Goal: Navigation & Orientation: Find specific page/section

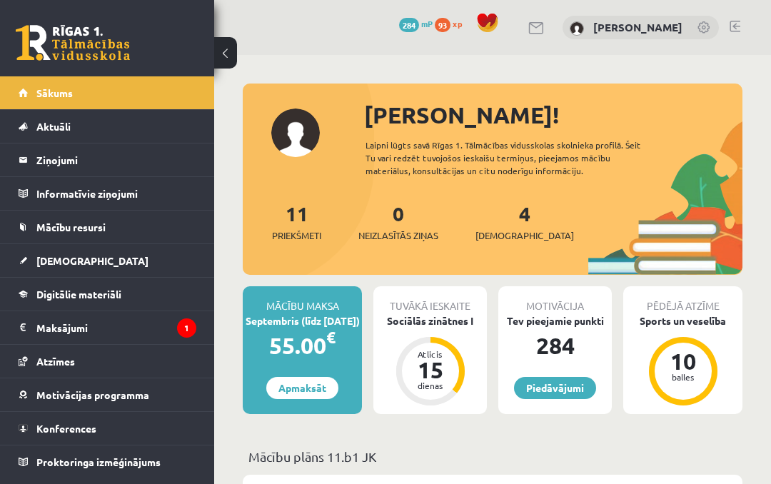
click at [100, 338] on legend "Maksājumi 1" at bounding box center [116, 327] width 160 height 33
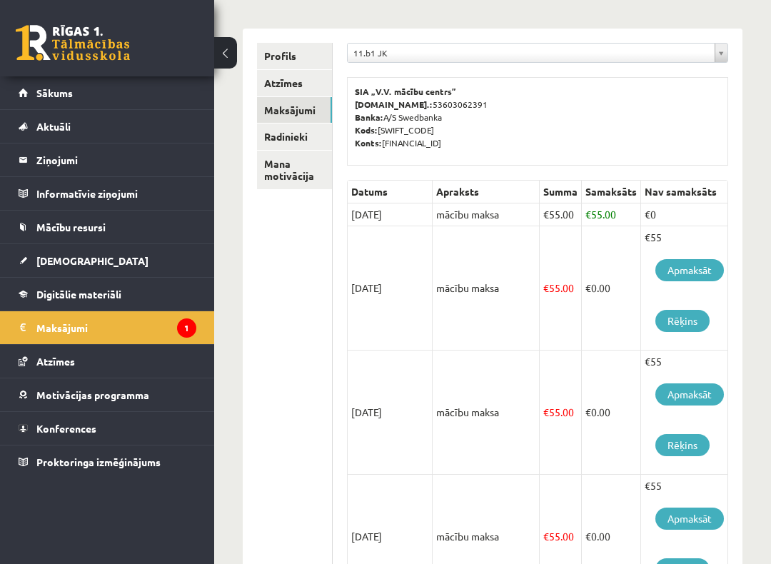
scroll to position [159, 0]
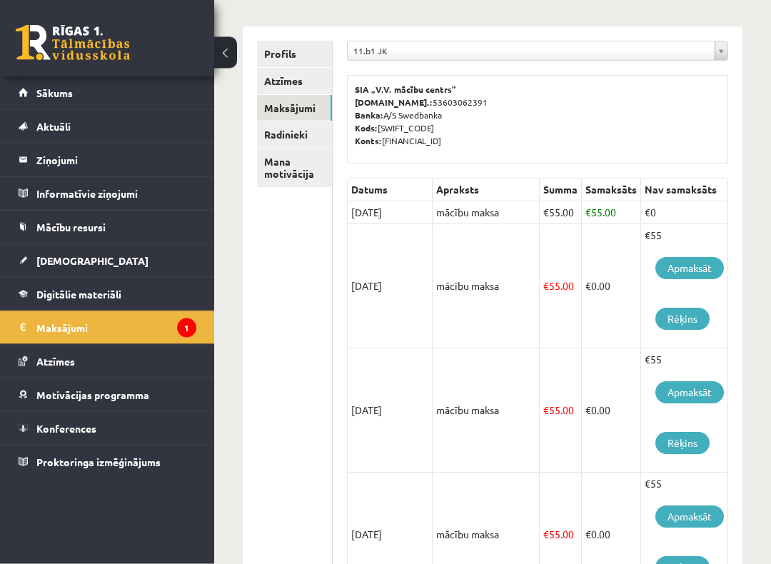
click at [290, 178] on link "Mana motivācija" at bounding box center [294, 168] width 75 height 39
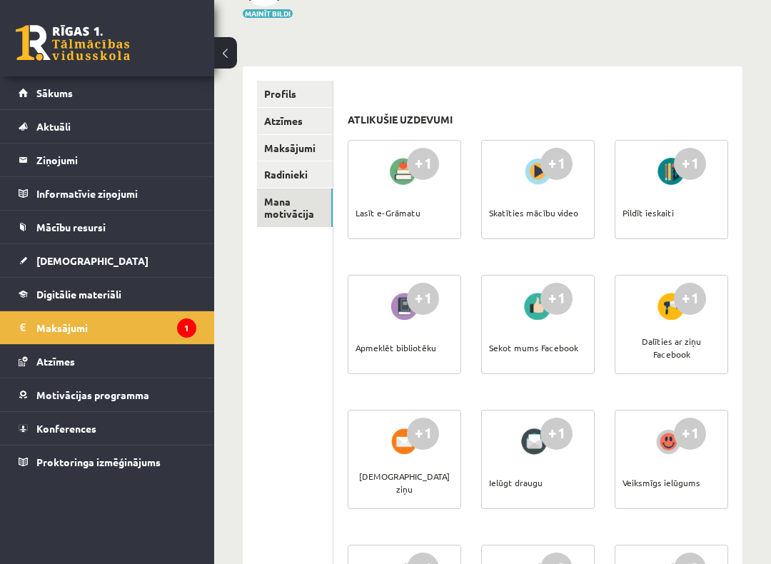
scroll to position [119, 0]
click at [426, 177] on div "+1" at bounding box center [423, 165] width 32 height 32
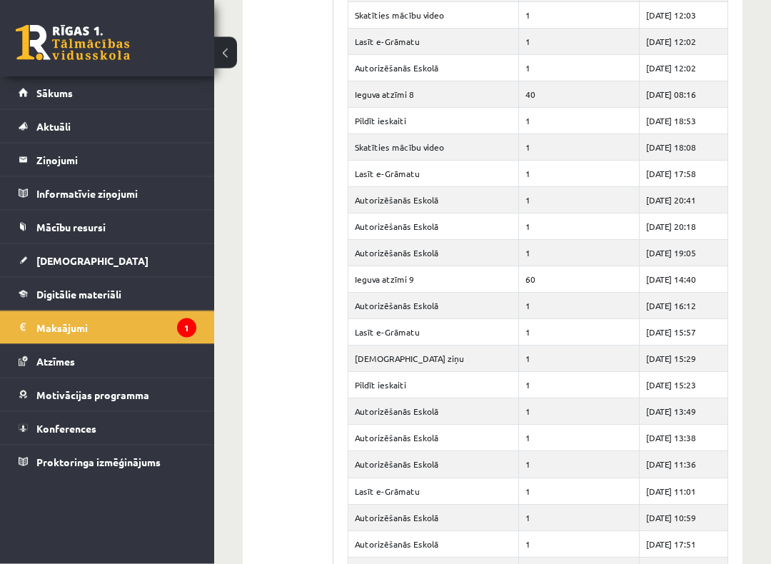
scroll to position [4928, 0]
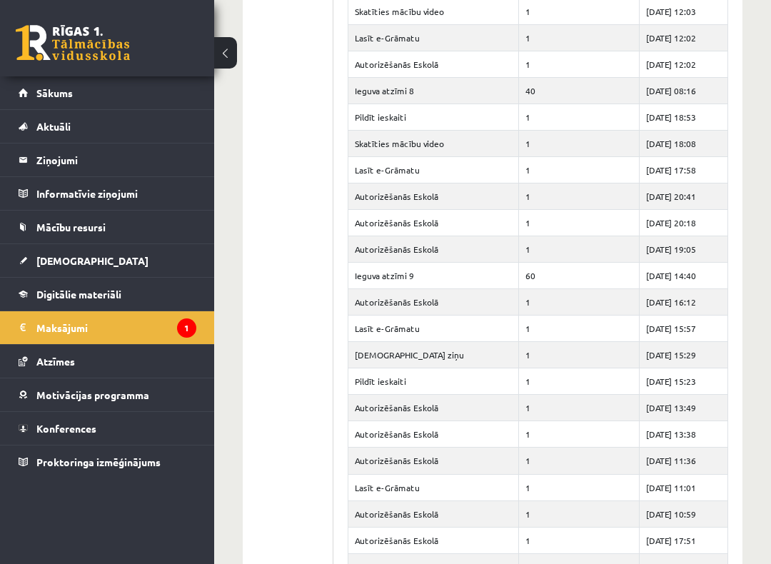
click at [29, 363] on link "Atzīmes" at bounding box center [108, 361] width 178 height 33
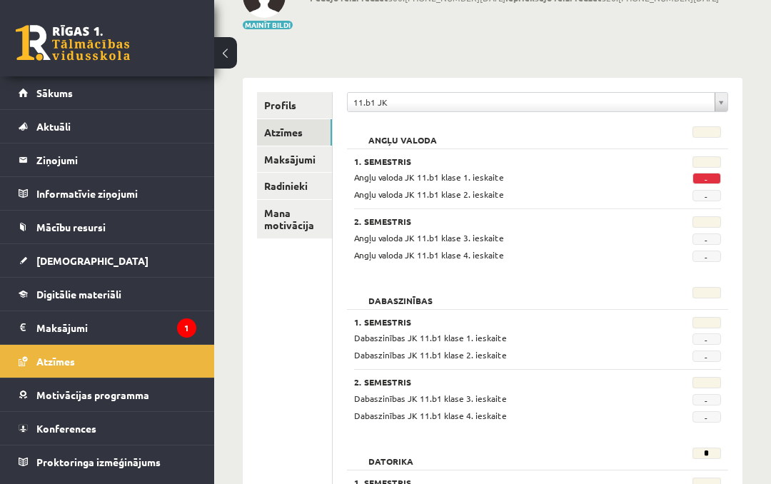
scroll to position [107, 0]
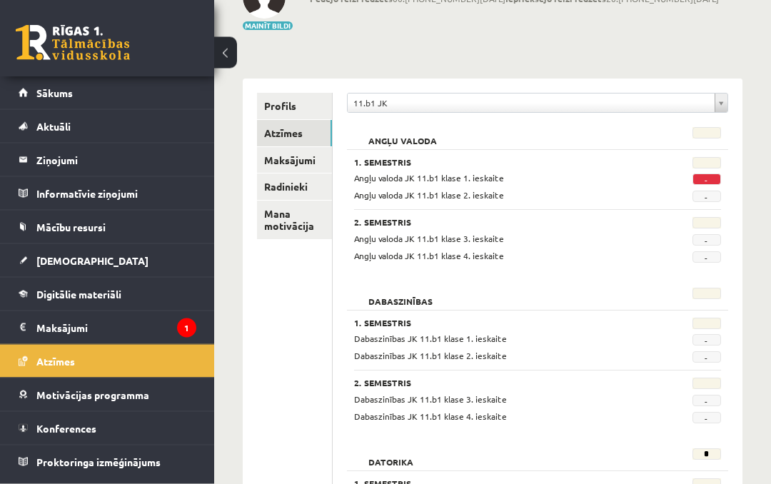
click at [278, 100] on link "Profils" at bounding box center [294, 107] width 75 height 26
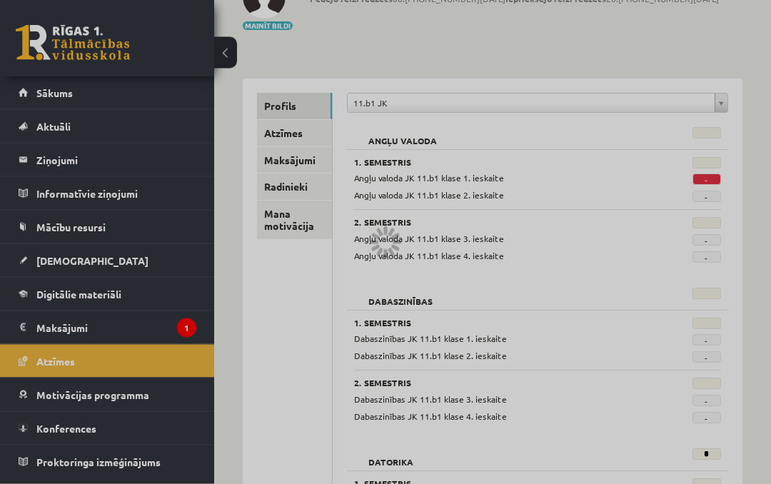
scroll to position [108, 0]
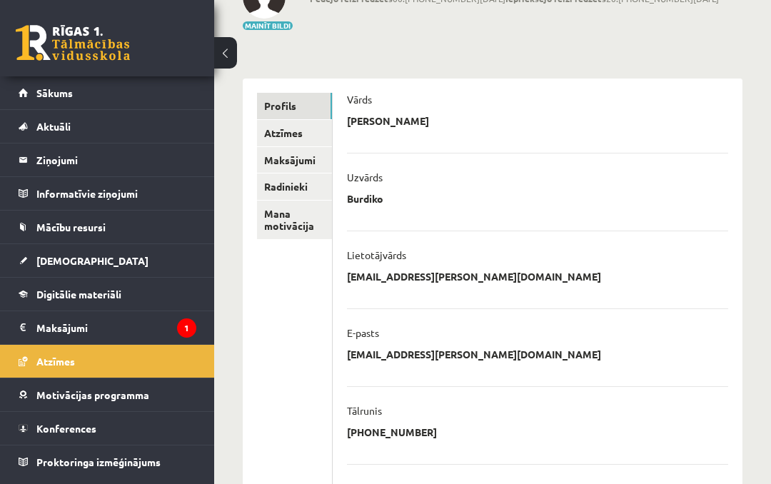
click at [52, 94] on span "Sākums" at bounding box center [54, 92] width 36 height 13
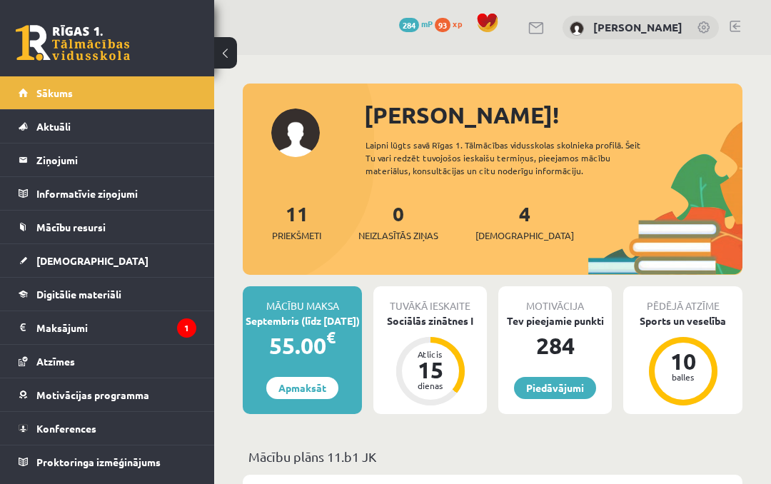
click at [518, 238] on span "[DEMOGRAPHIC_DATA]" at bounding box center [524, 235] width 99 height 14
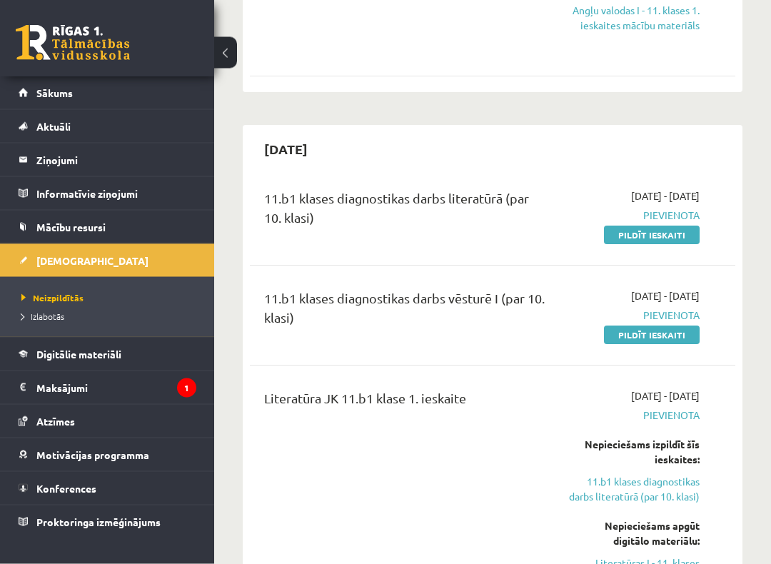
scroll to position [287, 0]
